Goal: Check status: Check status

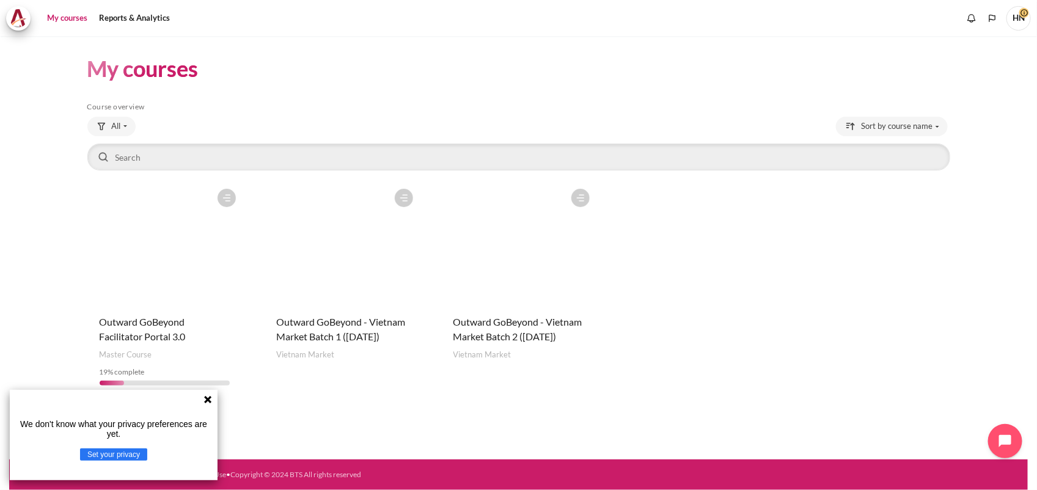
click at [547, 270] on figure "Content" at bounding box center [518, 244] width 155 height 122
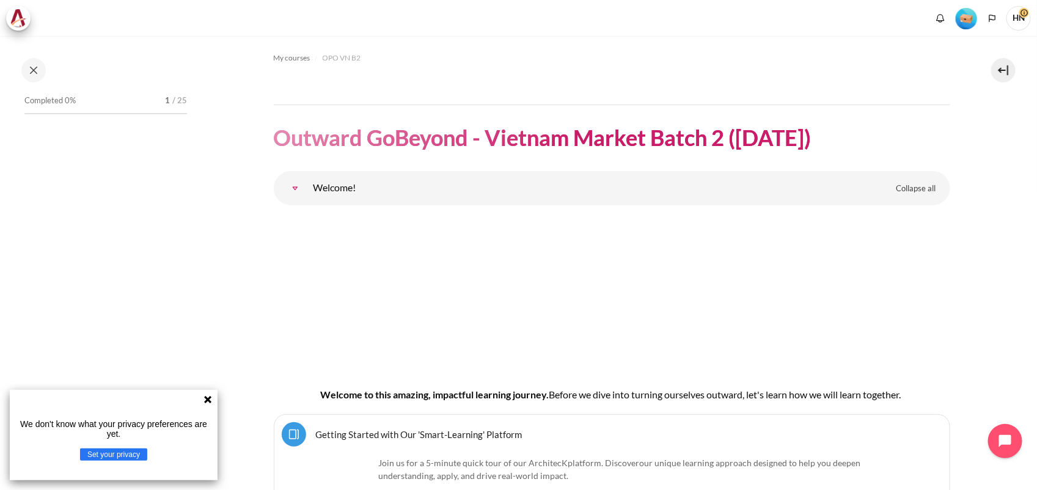
click at [203, 402] on icon at bounding box center [208, 400] width 10 height 10
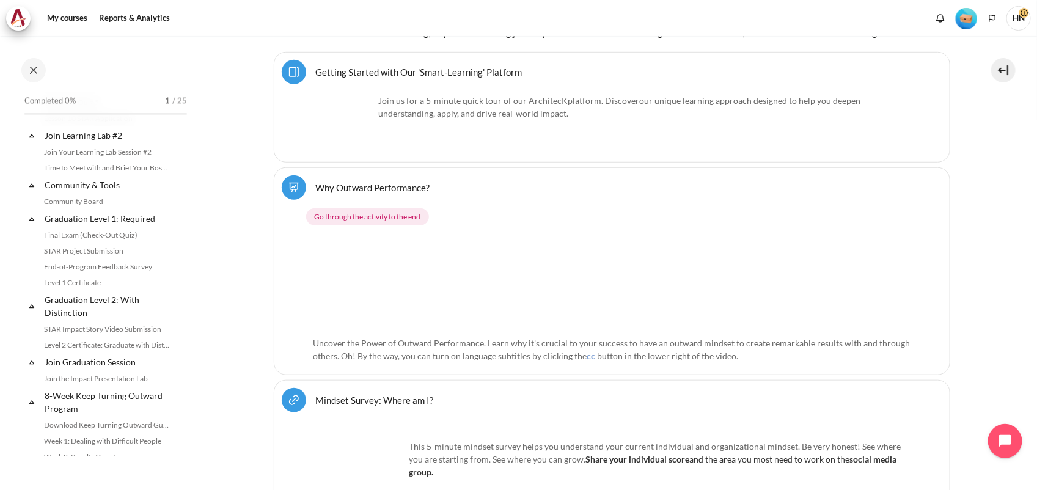
scroll to position [1222, 0]
click at [134, 338] on link "STAR Impact Story Video Submission" at bounding box center [106, 330] width 133 height 15
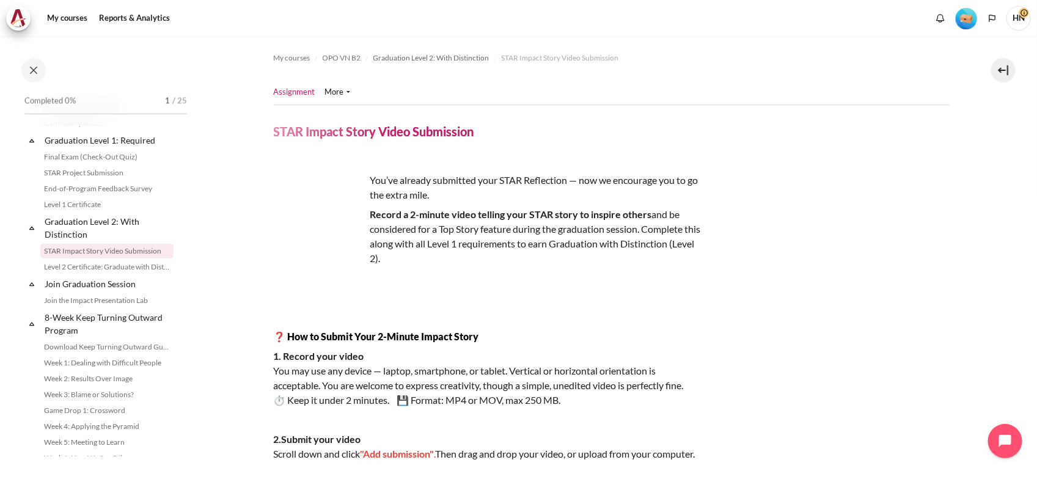
scroll to position [458, 0]
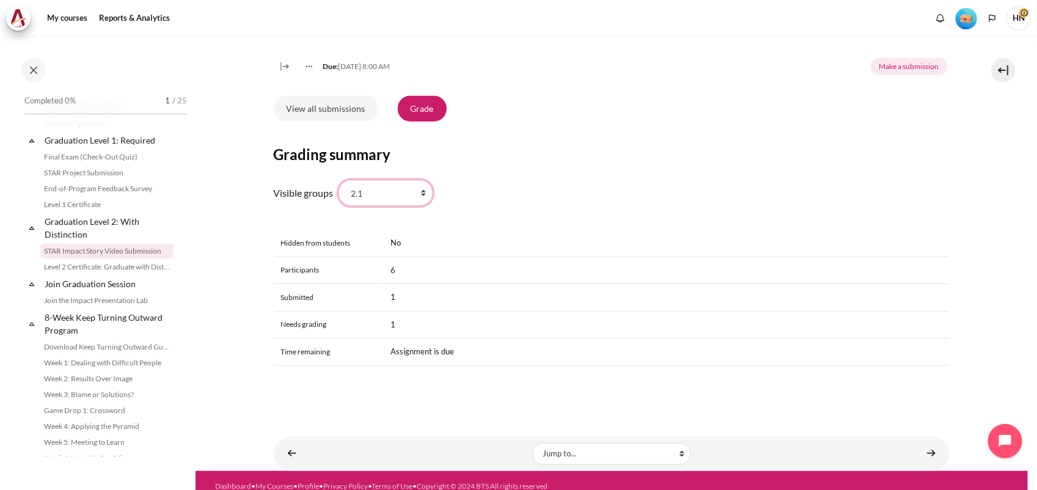
click at [423, 206] on select "All participants 2.1 2.2 2.3 2.4 2.5 2.6 2.7 2.8" at bounding box center [385, 193] width 94 height 26
select select "0"
click at [338, 195] on select "All participants 2.1 2.2 2.3 2.4 2.5 2.6 2.7 2.8" at bounding box center [385, 193] width 94 height 26
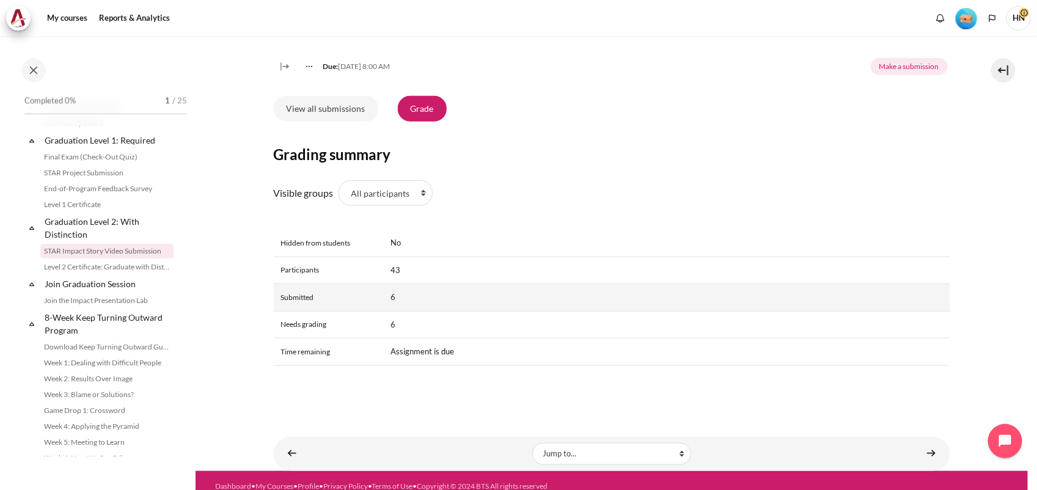
scroll to position [229, 0]
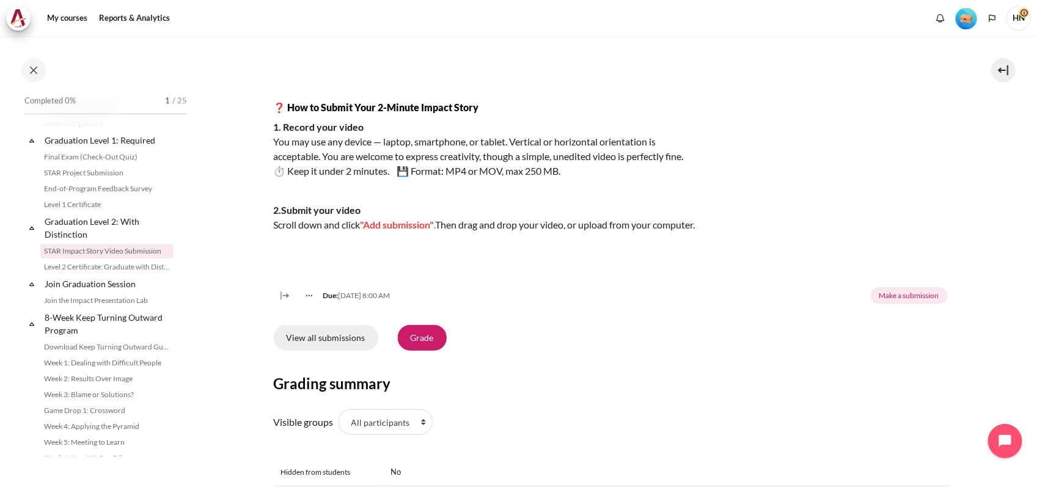
click at [334, 351] on link "View all submissions" at bounding box center [326, 338] width 104 height 26
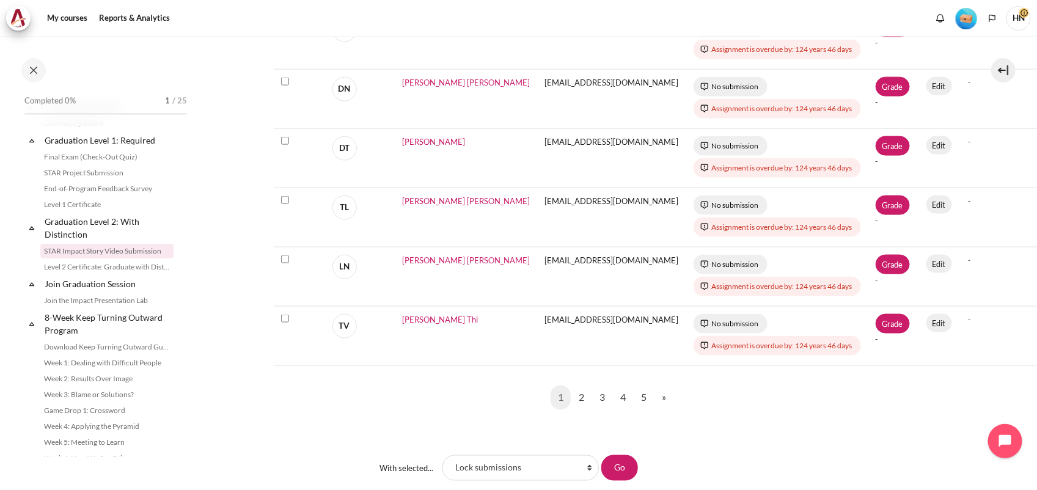
scroll to position [764, 0]
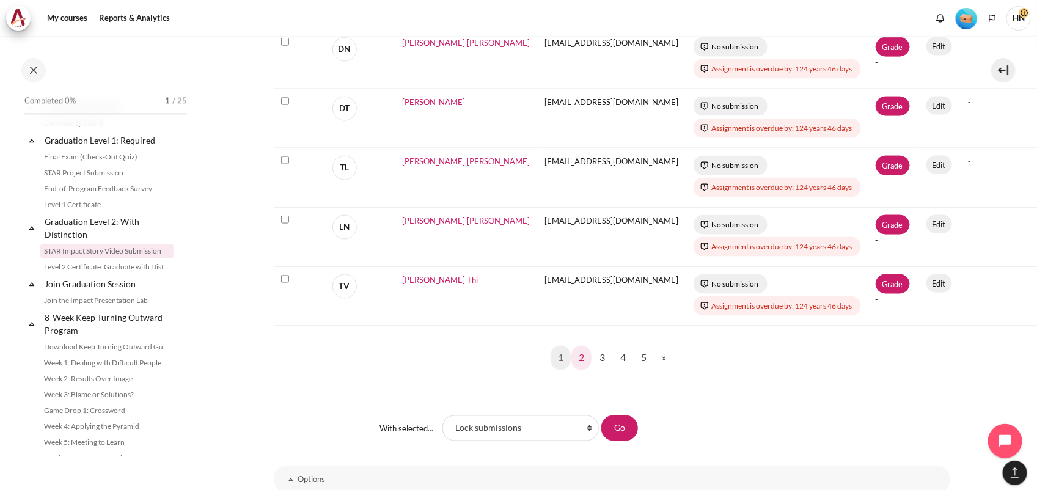
click at [577, 361] on link "2" at bounding box center [581, 358] width 20 height 24
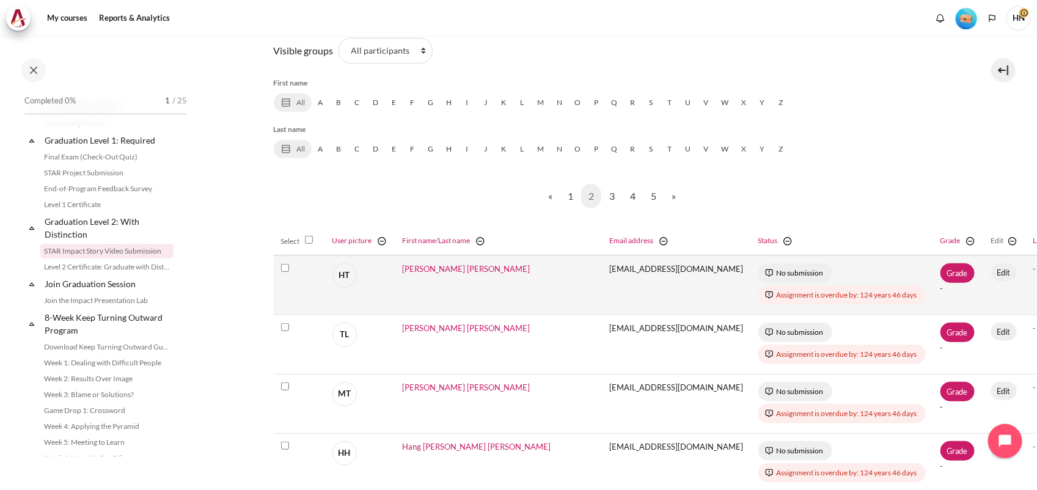
scroll to position [227, 0]
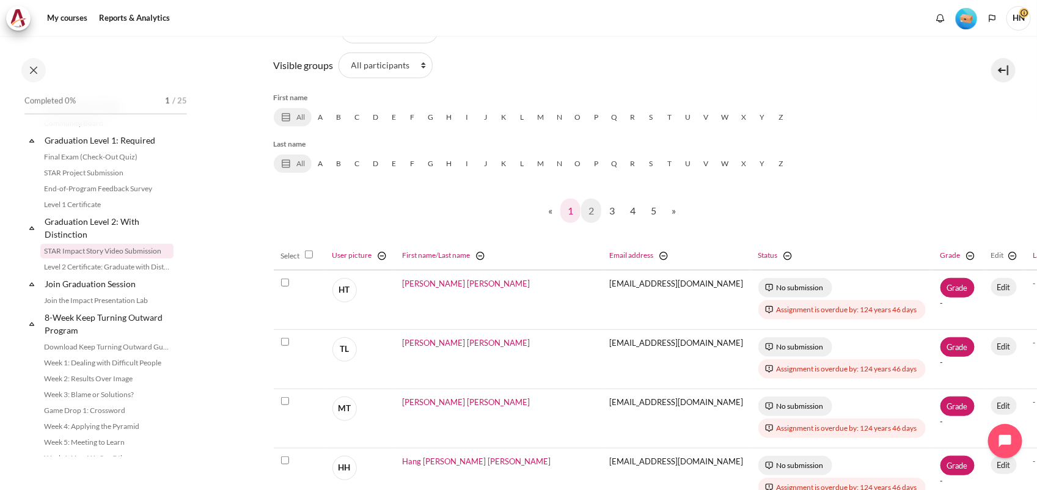
click at [562, 209] on link "1" at bounding box center [570, 211] width 20 height 24
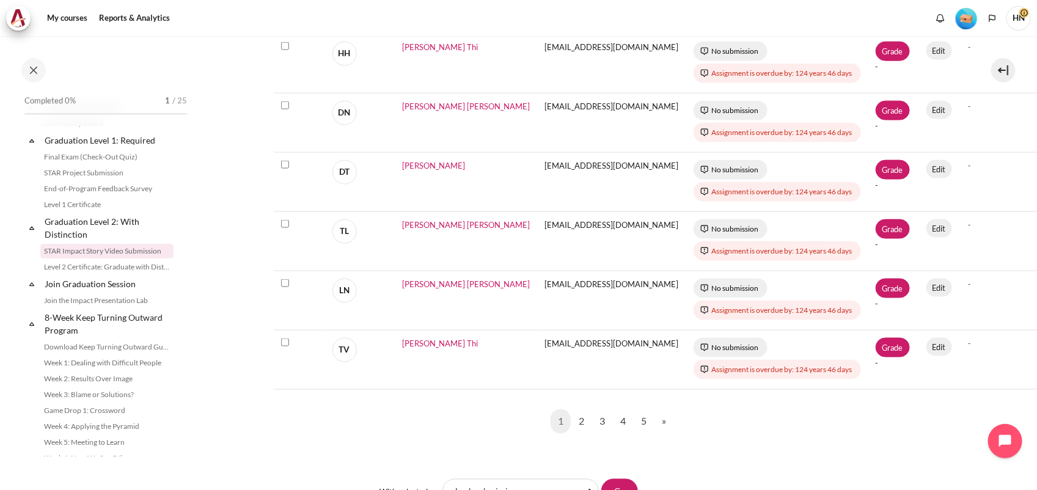
scroll to position [840, 0]
